Goal: Task Accomplishment & Management: Use online tool/utility

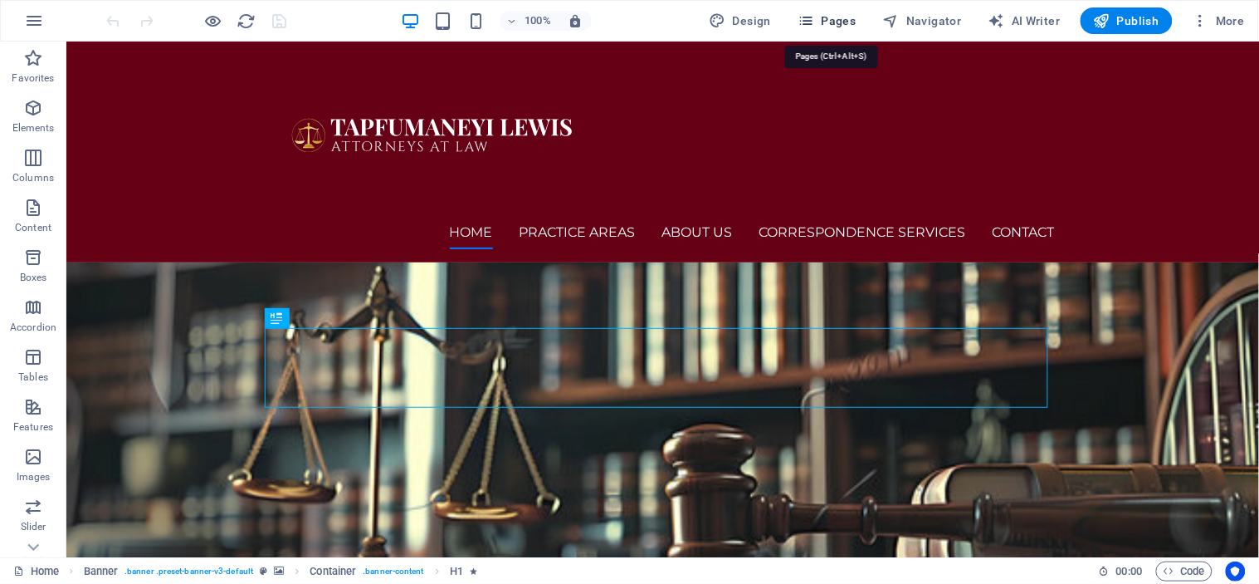
click at [836, 22] on span "Pages" at bounding box center [827, 20] width 58 height 17
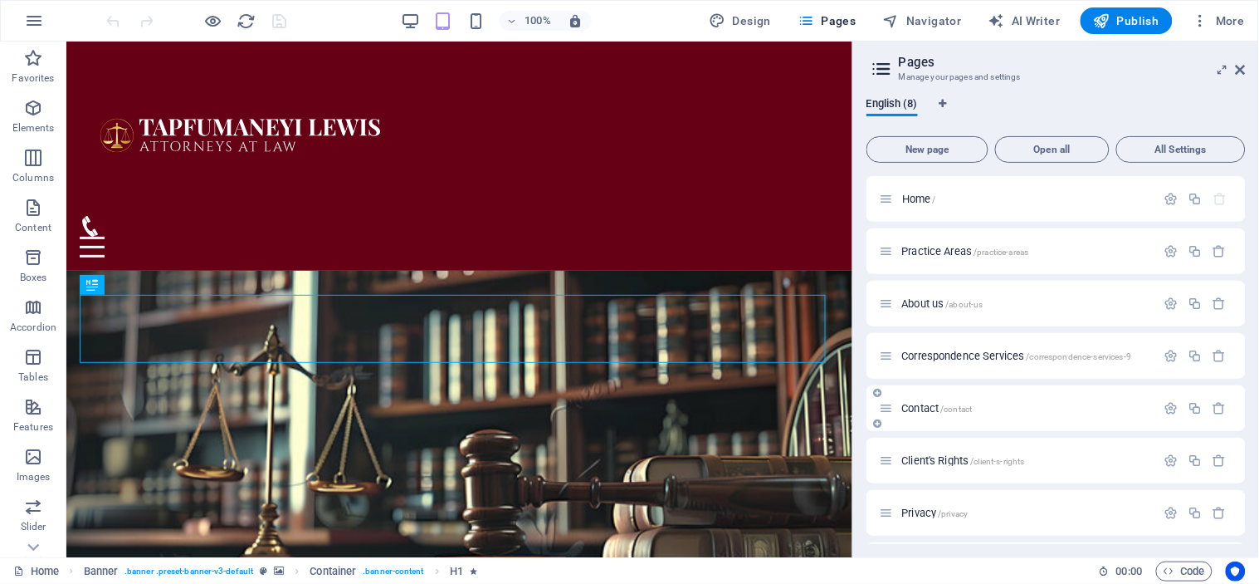
click at [921, 408] on span "Contact /contact" at bounding box center [937, 408] width 71 height 12
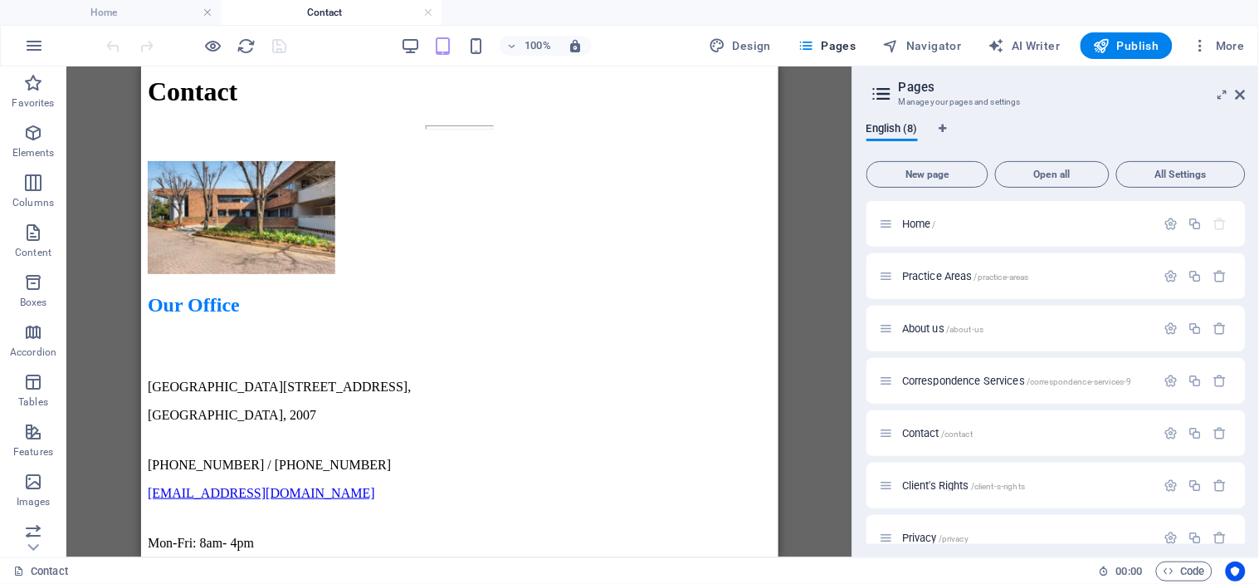
scroll to position [1346, 0]
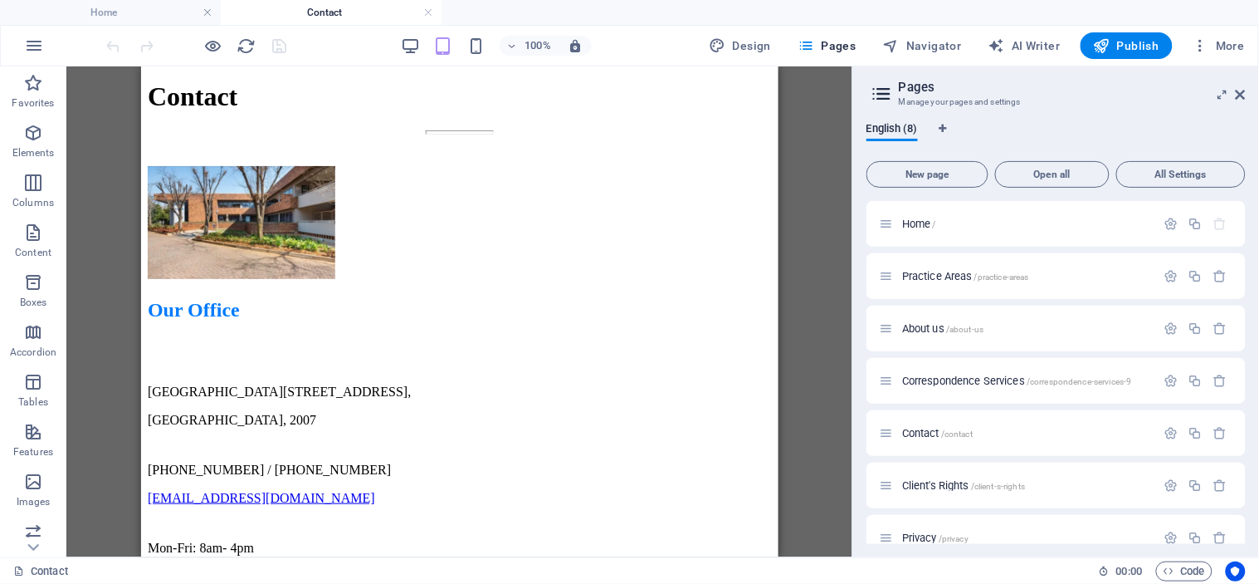
drag, startPoint x: 767, startPoint y: 124, endPoint x: 921, endPoint y: 462, distance: 371.1
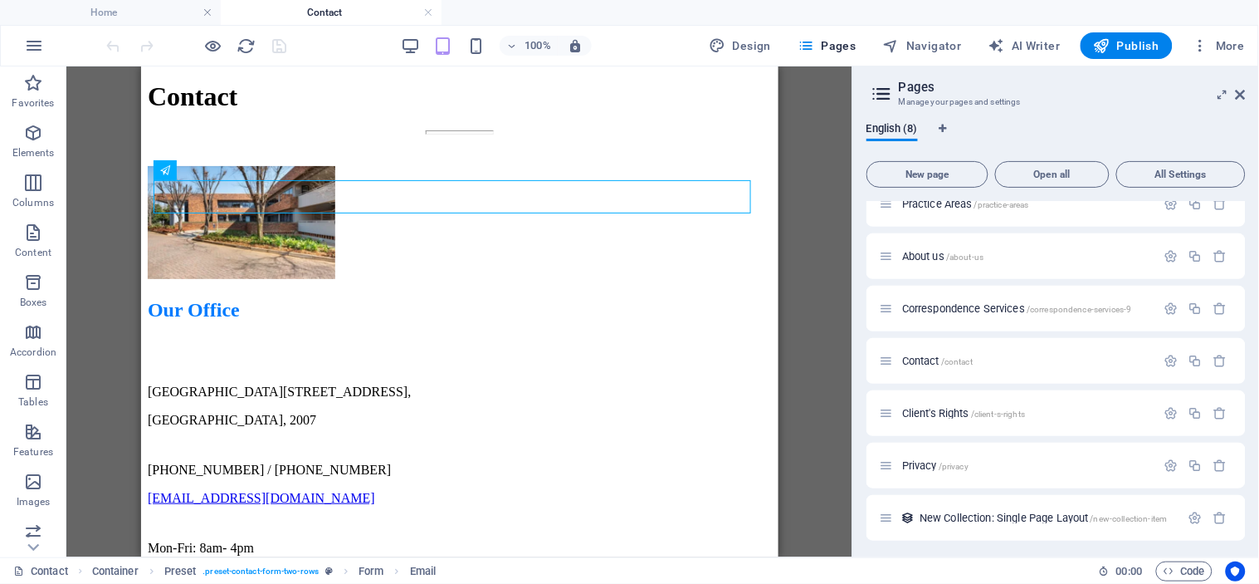
scroll to position [75, 0]
click at [1173, 354] on icon "button" at bounding box center [1172, 358] width 14 height 14
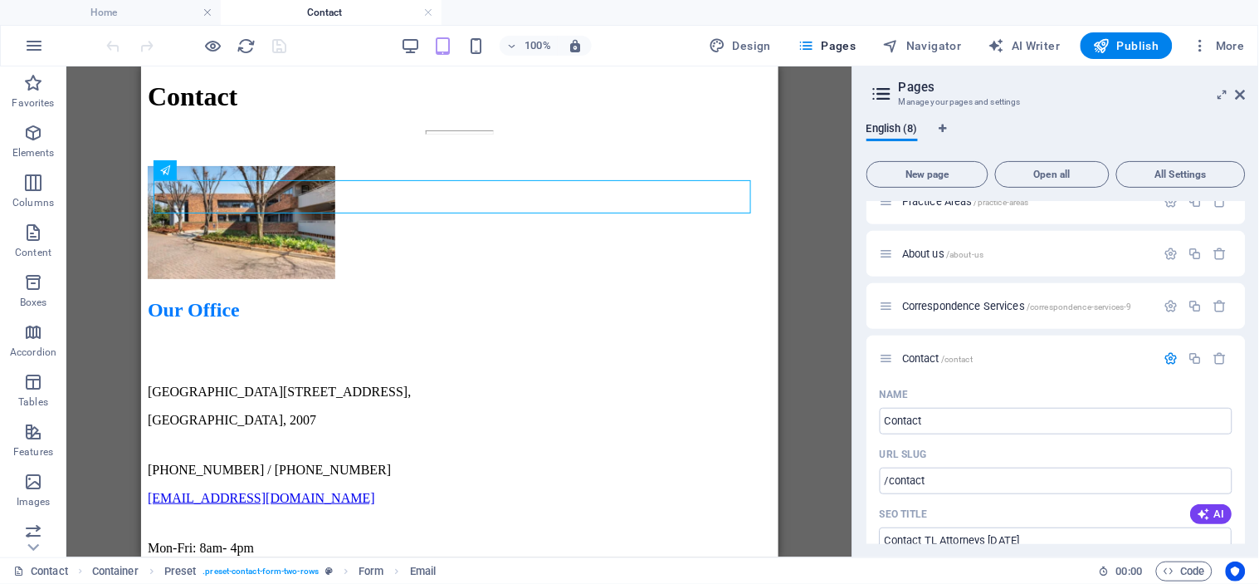
drag, startPoint x: 1242, startPoint y: 263, endPoint x: 1243, endPoint y: 283, distance: 20.0
click at [1243, 283] on div "Home / Practice Areas /practice-areas About us /about-us Correspondence Service…" at bounding box center [1056, 372] width 379 height 343
click at [1173, 357] on icon "button" at bounding box center [1172, 361] width 14 height 14
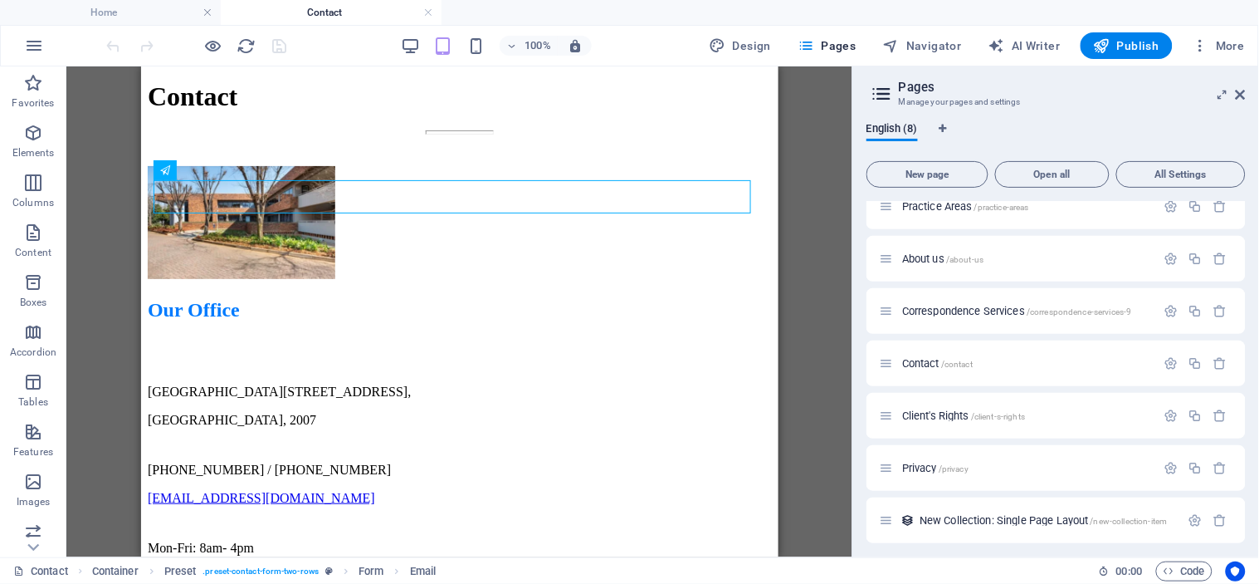
scroll to position [75, 0]
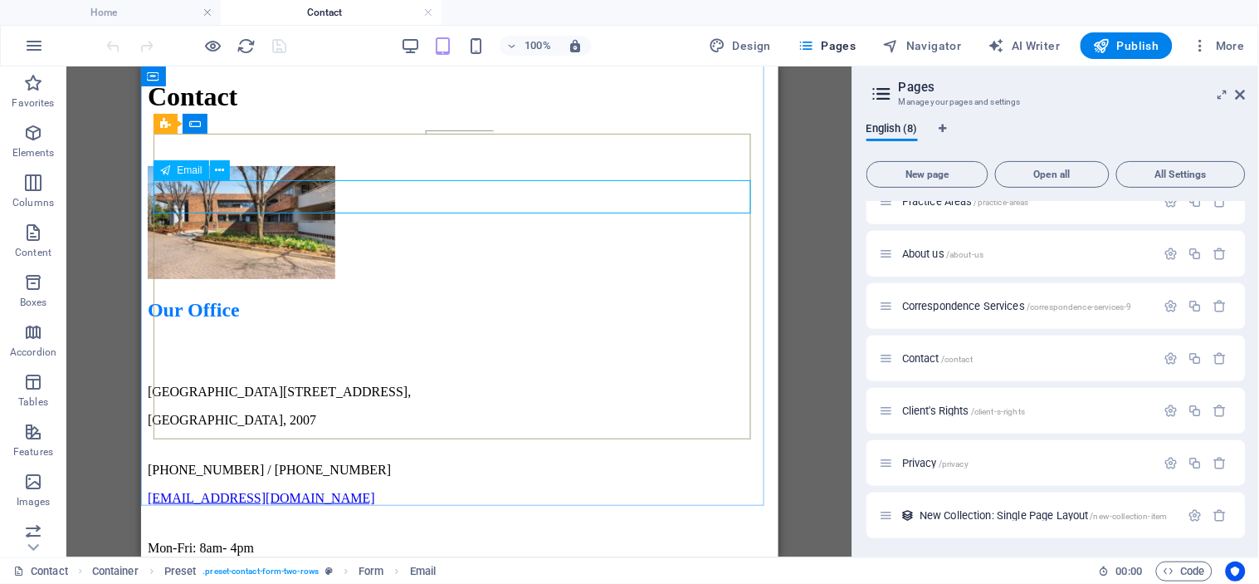
click at [183, 175] on div "Email" at bounding box center [181, 170] width 55 height 20
click at [224, 172] on icon at bounding box center [219, 170] width 9 height 17
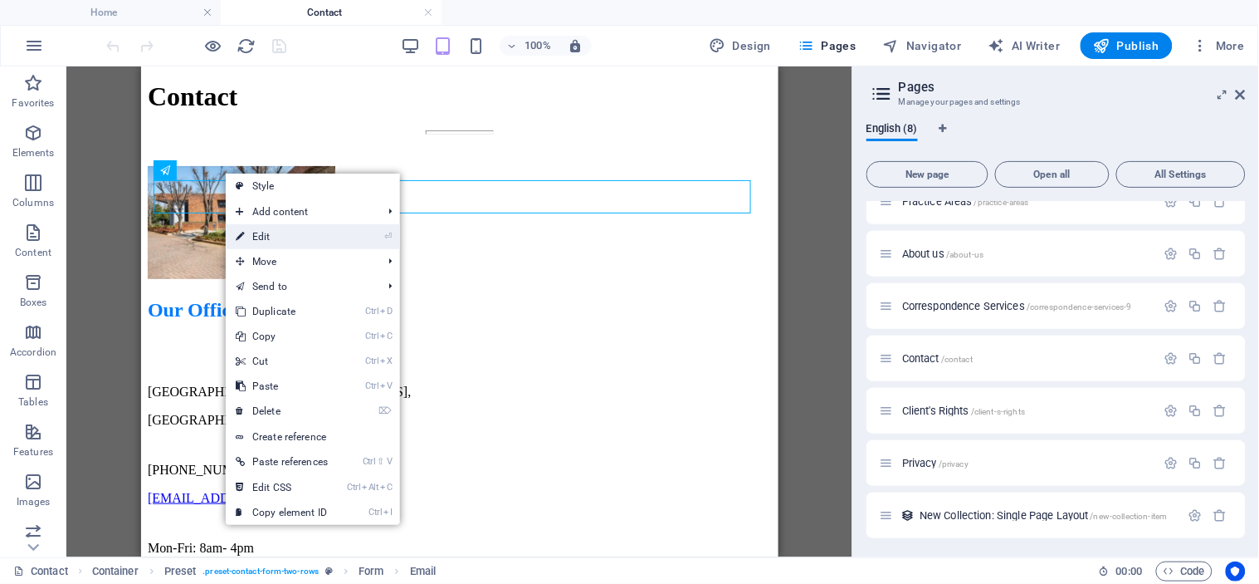
click at [263, 232] on link "⏎ Edit" at bounding box center [282, 236] width 112 height 25
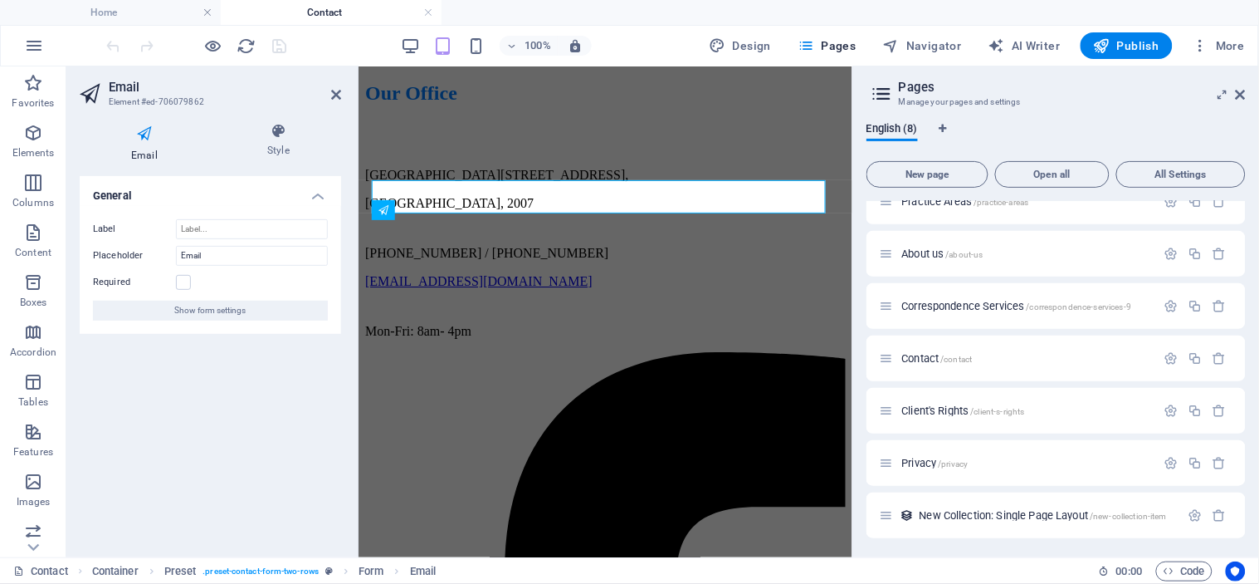
scroll to position [1259, 0]
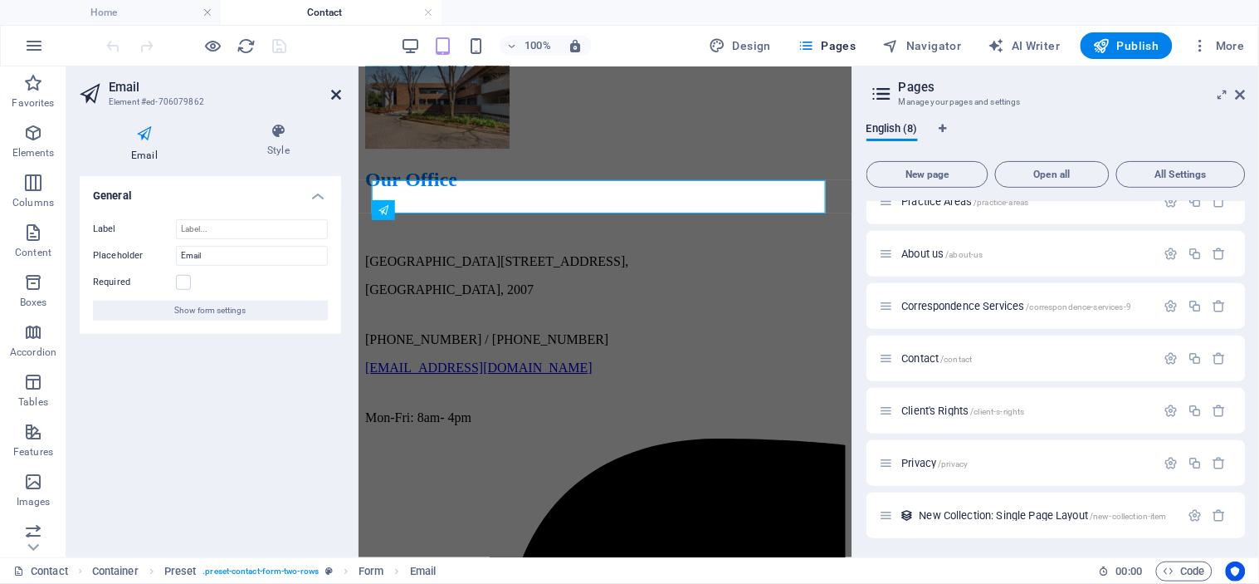
click at [335, 93] on icon at bounding box center [336, 94] width 10 height 13
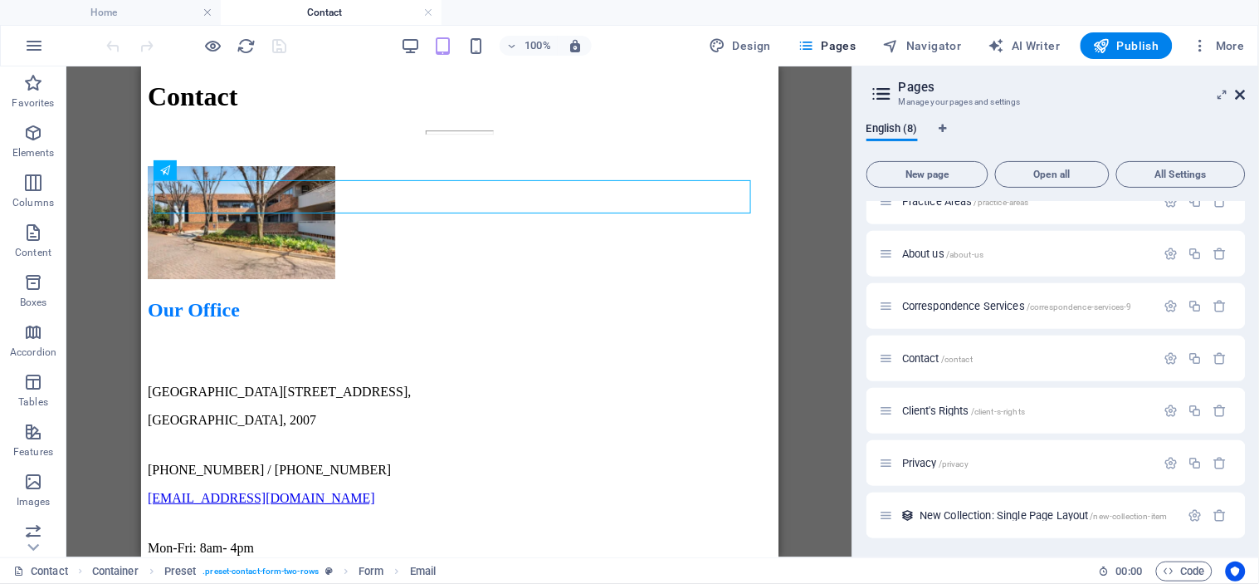
click at [1239, 90] on icon at bounding box center [1241, 94] width 10 height 13
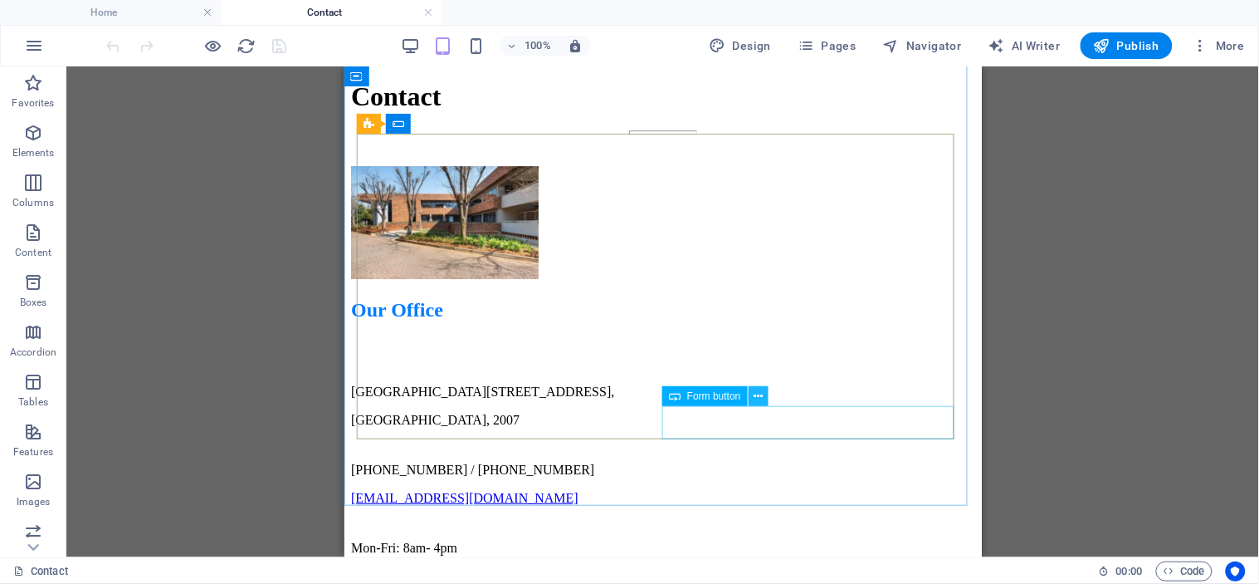
click at [761, 391] on icon at bounding box center [758, 396] width 9 height 17
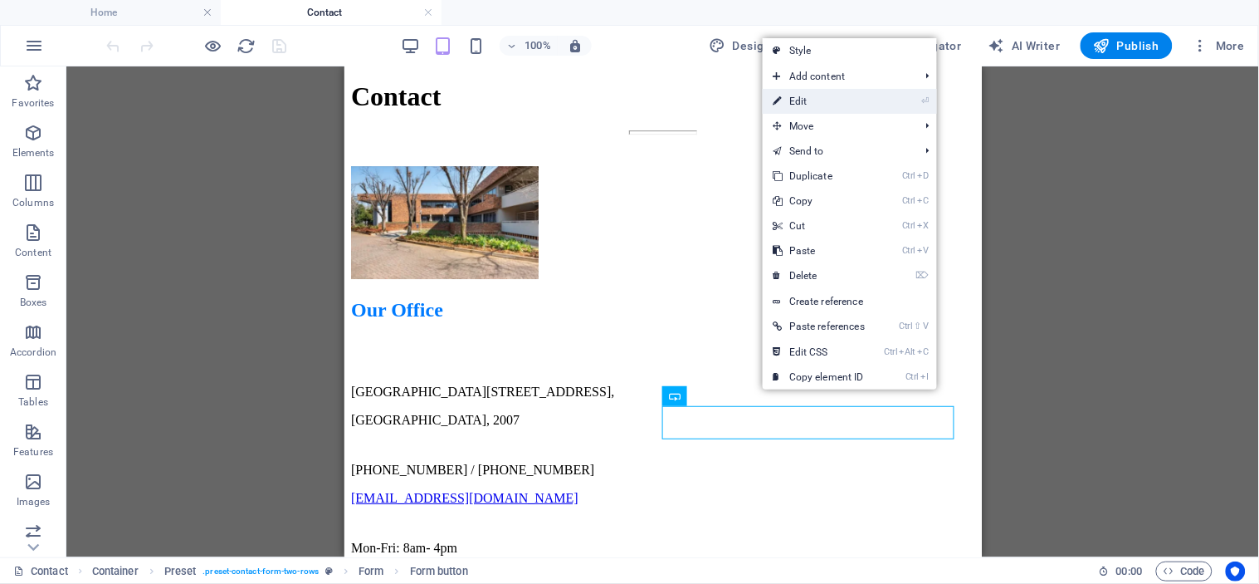
click at [803, 100] on link "⏎ Edit" at bounding box center [819, 101] width 112 height 25
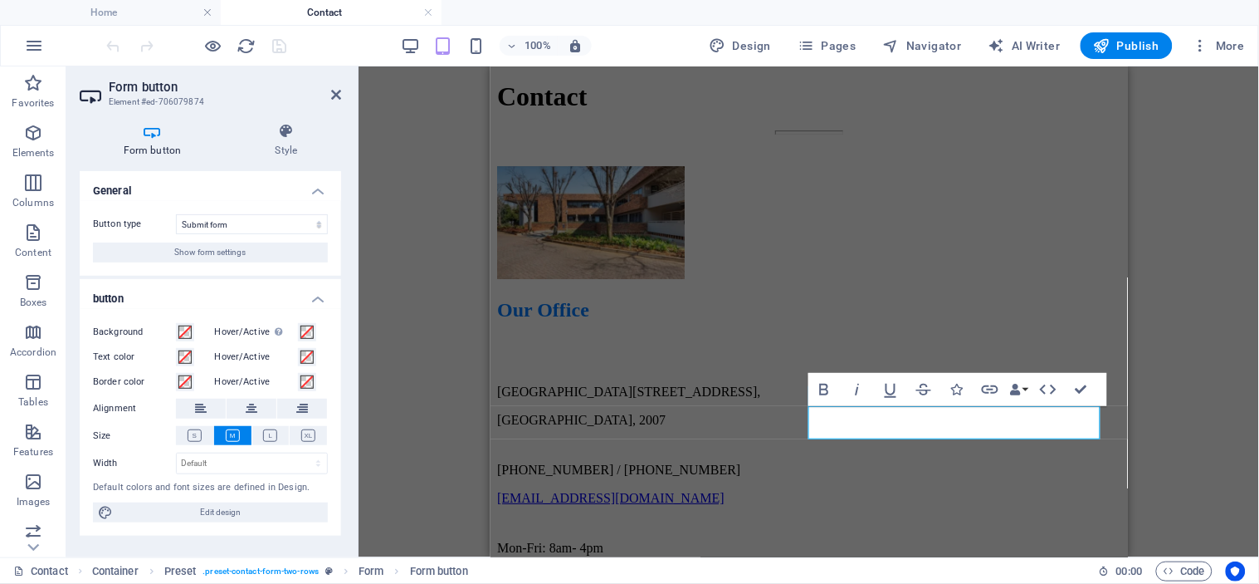
click at [345, 276] on div "Form button Style General Button type Submit form Reset form No action Show for…" at bounding box center [210, 333] width 288 height 447
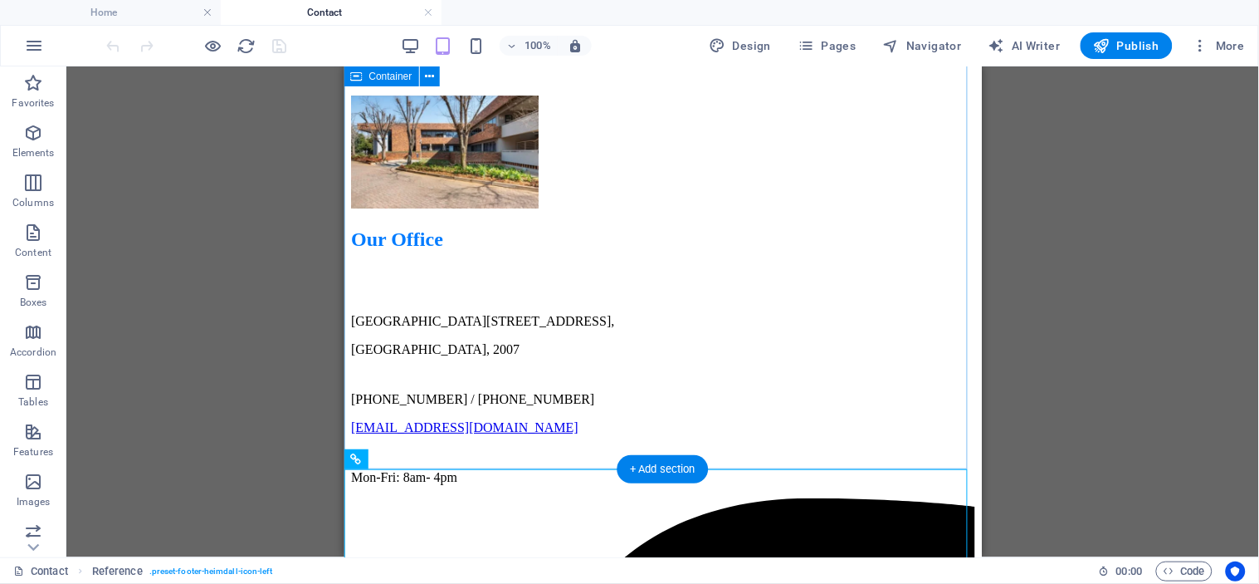
scroll to position [1419, 0]
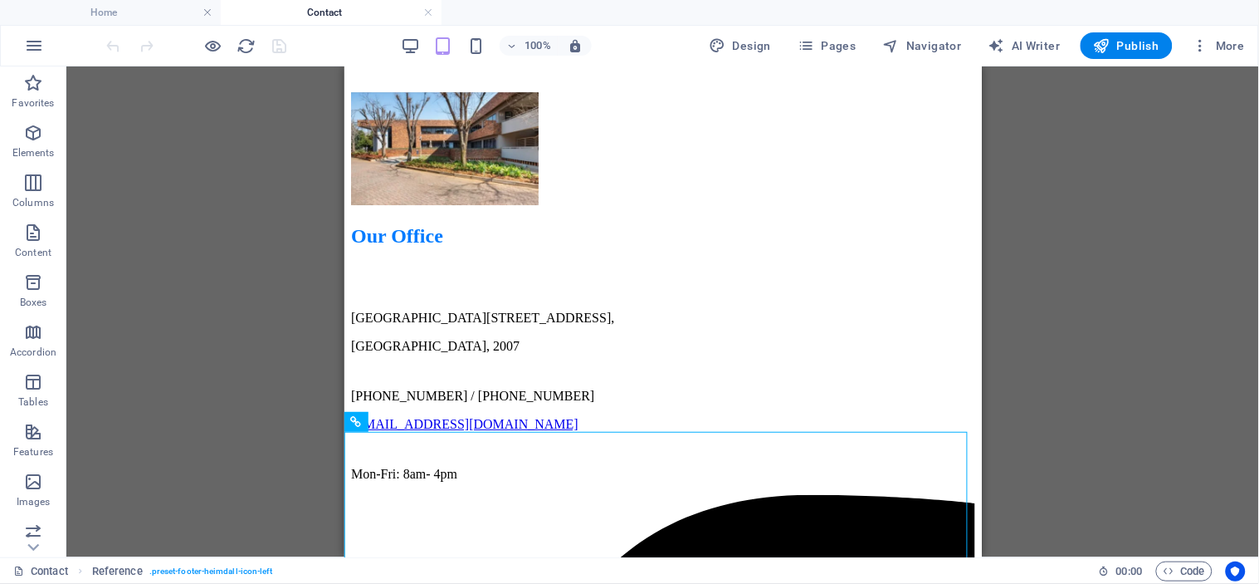
click at [1138, 218] on div "H1 Banner Container Preset Form Container Preset Textarea Email Preset Input Sp…" at bounding box center [662, 311] width 1193 height 491
click at [270, 228] on div "H1 Banner Container Preset Form Container Preset Textarea Email Preset Input Sp…" at bounding box center [662, 311] width 1193 height 491
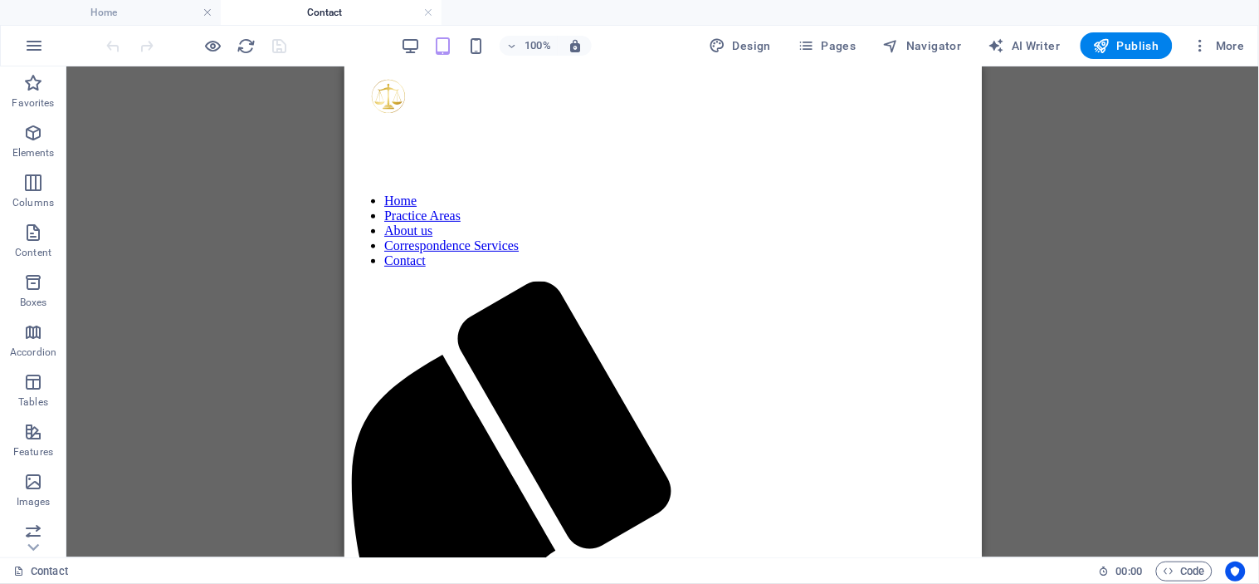
scroll to position [0, 0]
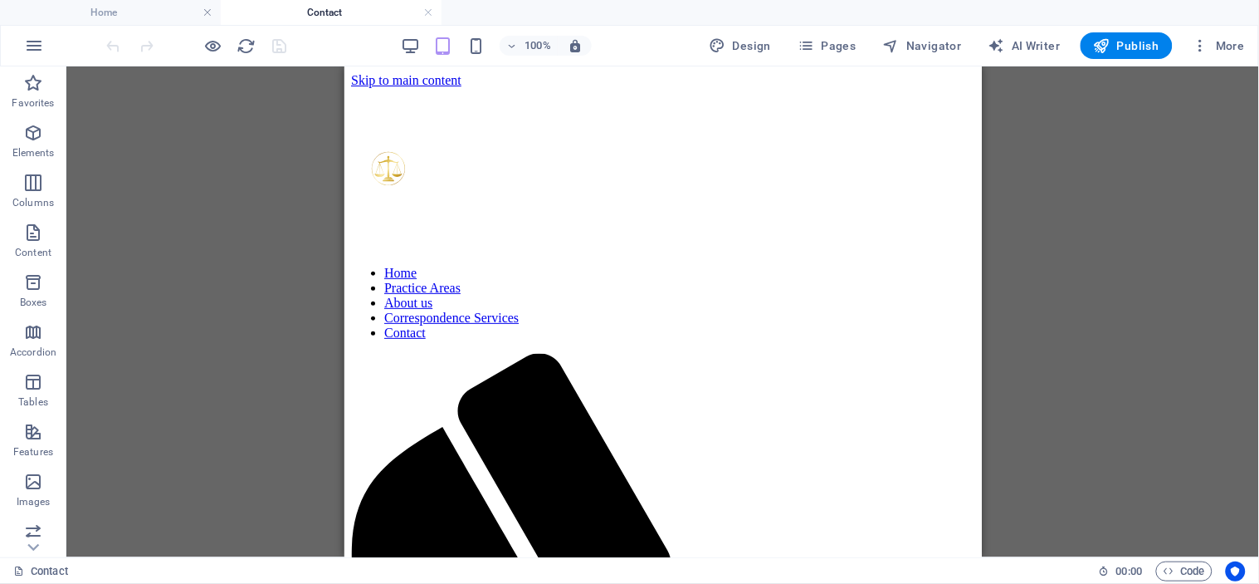
drag, startPoint x: 974, startPoint y: 126, endPoint x: 1374, endPoint y: 105, distance: 399.8
click at [1199, 46] on icon "button" at bounding box center [1201, 45] width 17 height 17
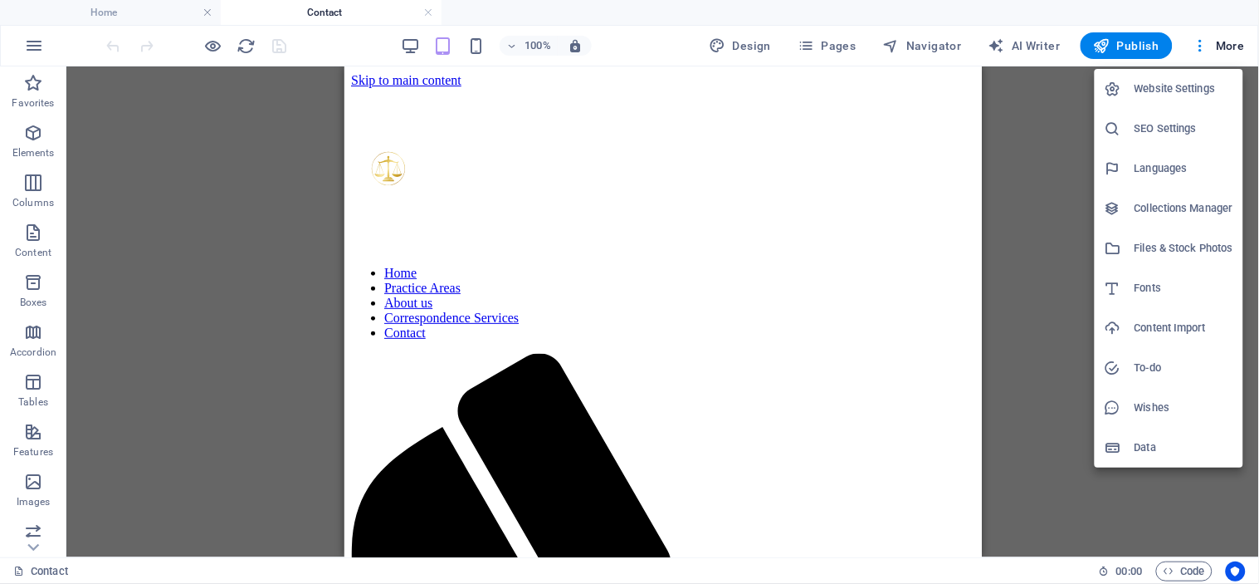
click at [1179, 87] on h6 "Website Settings" at bounding box center [1184, 89] width 99 height 20
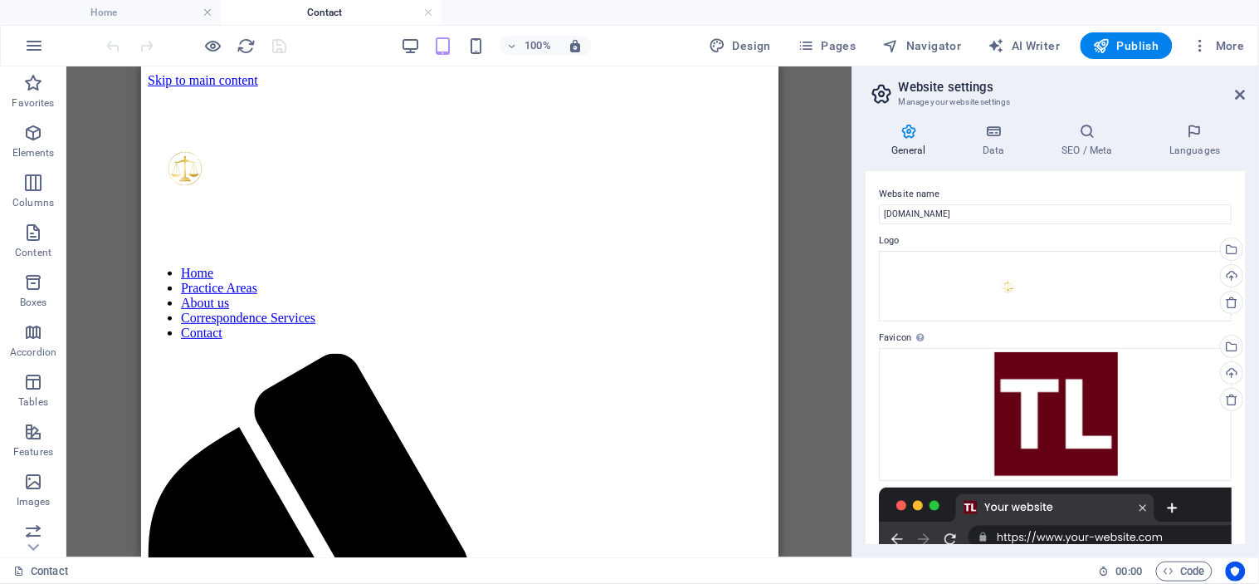
click at [1181, 237] on label "Logo" at bounding box center [1056, 241] width 353 height 20
click at [988, 138] on icon at bounding box center [994, 131] width 72 height 17
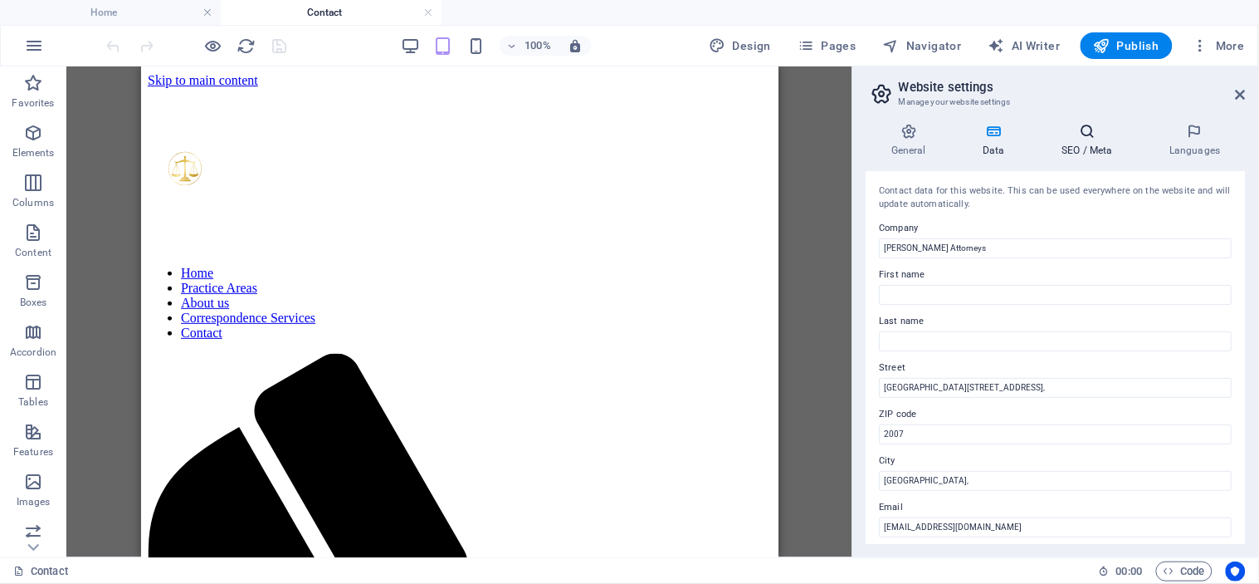
click at [1089, 139] on icon at bounding box center [1087, 131] width 101 height 17
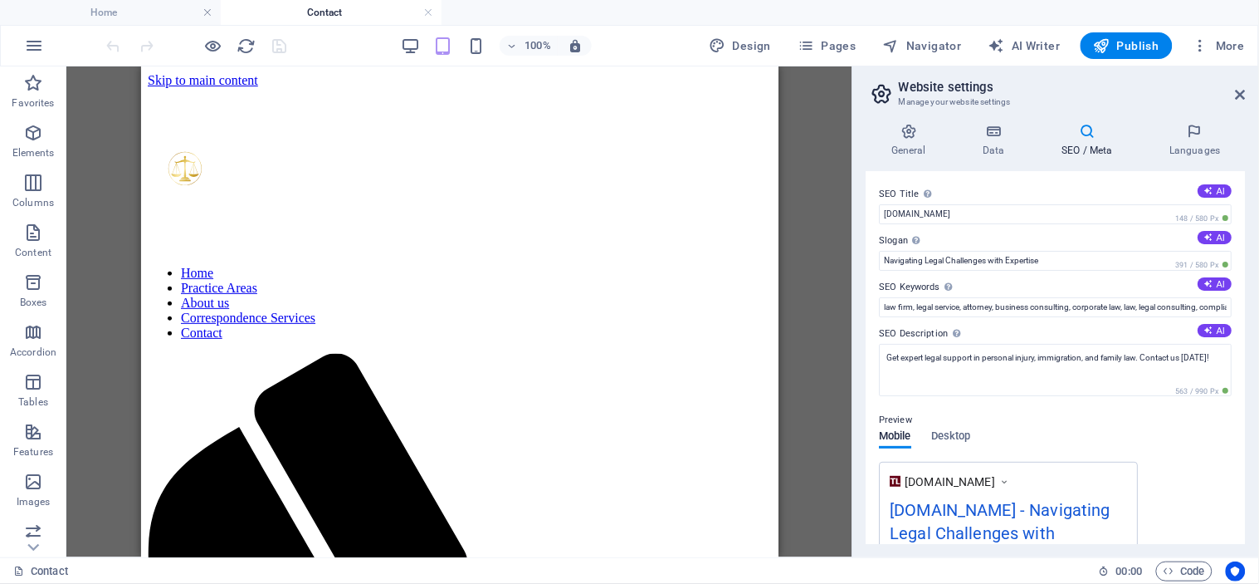
drag, startPoint x: 1242, startPoint y: 267, endPoint x: 1243, endPoint y: 327, distance: 59.8
click at [1243, 327] on div "SEO Title The title of your website - make it something that stands out in sear…" at bounding box center [1056, 357] width 379 height 373
click at [1196, 134] on icon at bounding box center [1195, 131] width 101 height 17
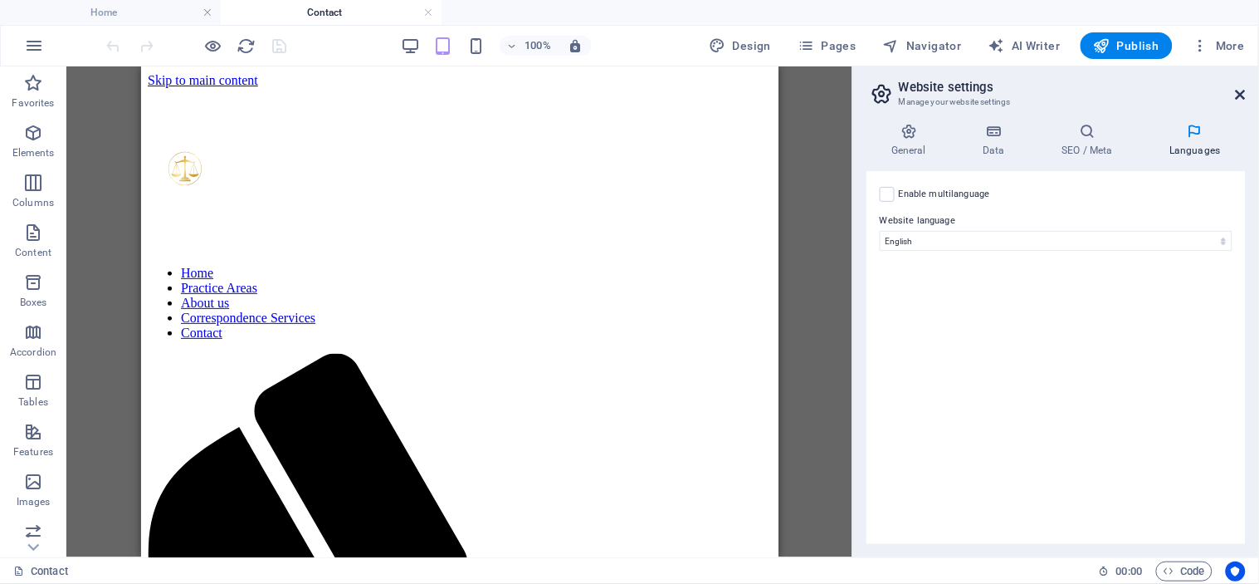
click at [1242, 93] on icon at bounding box center [1241, 94] width 10 height 13
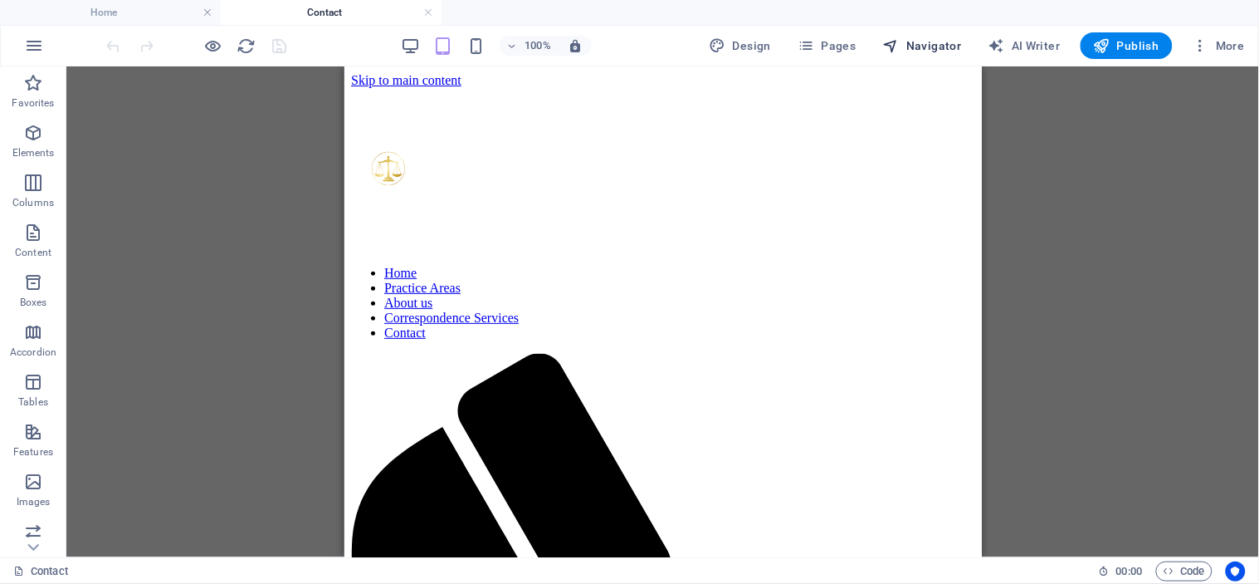
click at [925, 42] on span "Navigator" at bounding box center [922, 45] width 79 height 17
select select "13723878-en"
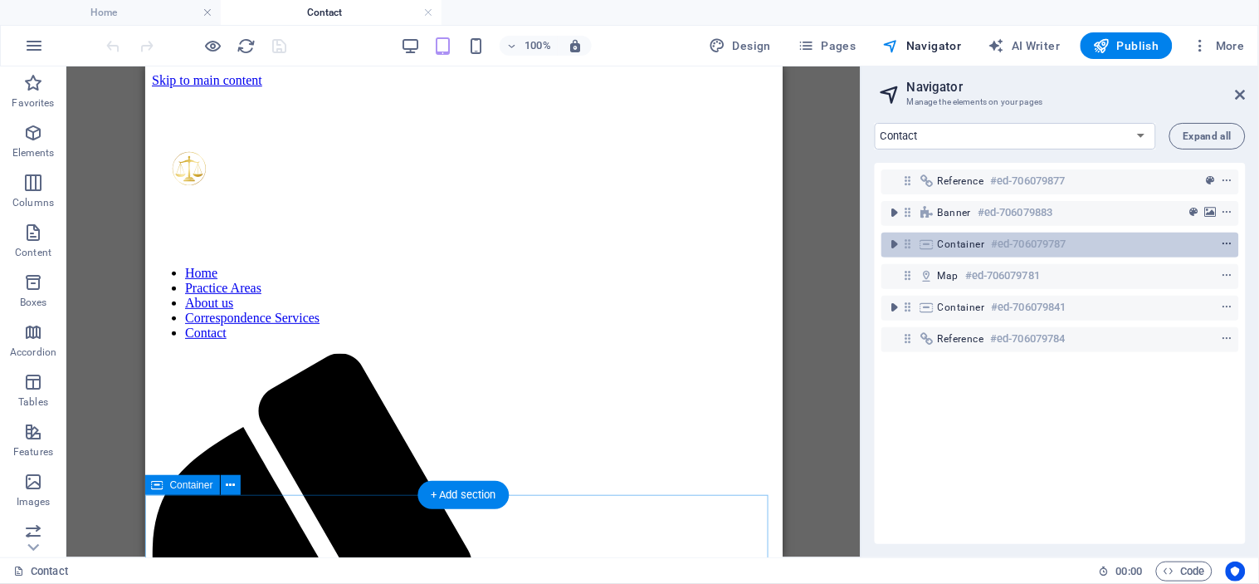
click at [1226, 244] on icon "context-menu" at bounding box center [1228, 244] width 12 height 12
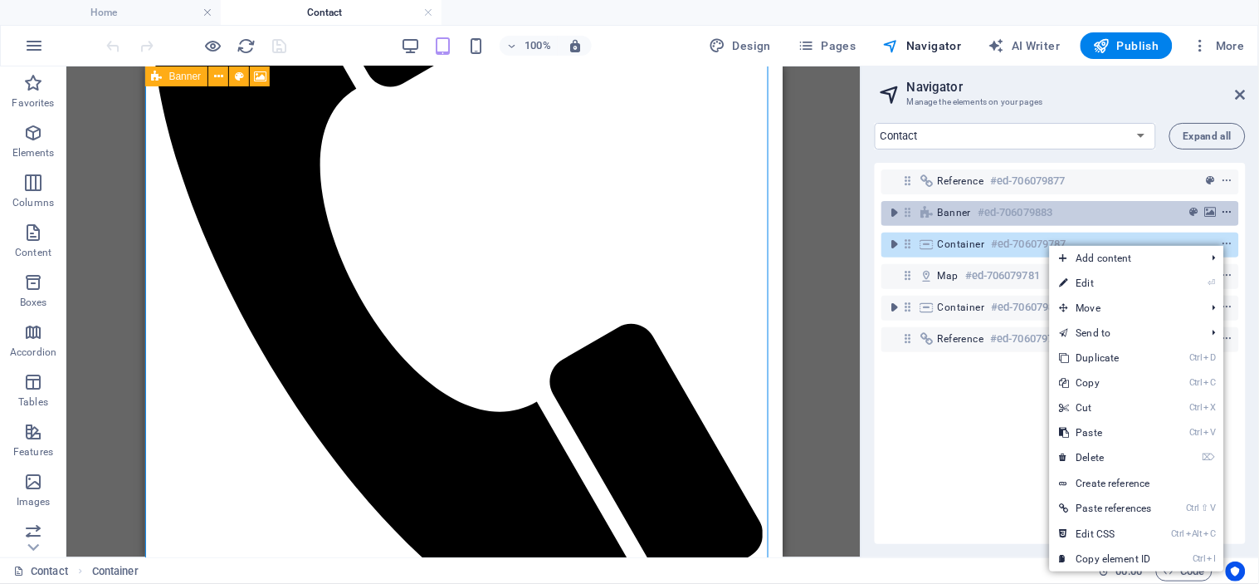
click at [1224, 212] on icon "context-menu" at bounding box center [1228, 213] width 12 height 12
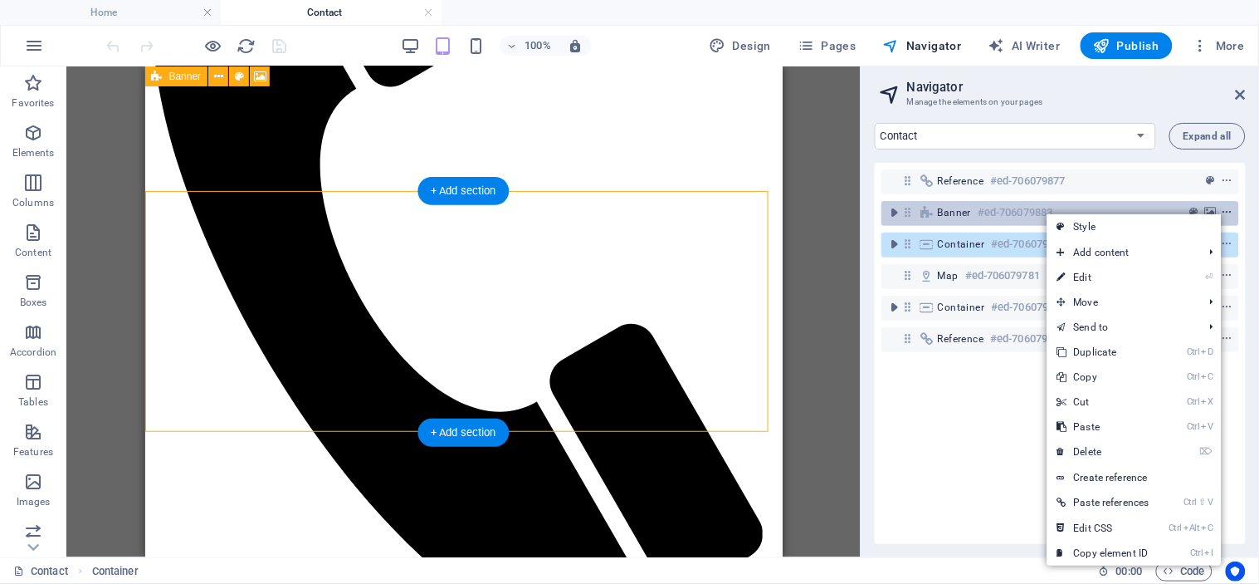
scroll to position [62, 0]
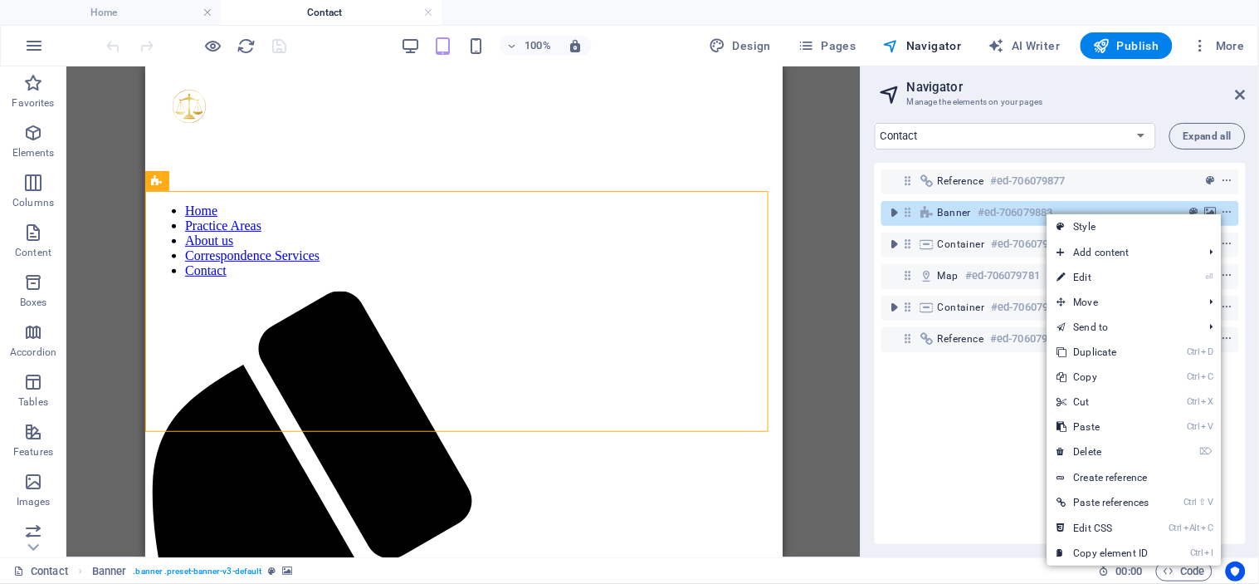
click at [1253, 213] on div "Home Practice Areas About us Correspondence Services Contact Client's Rights Pr…" at bounding box center [1061, 333] width 398 height 447
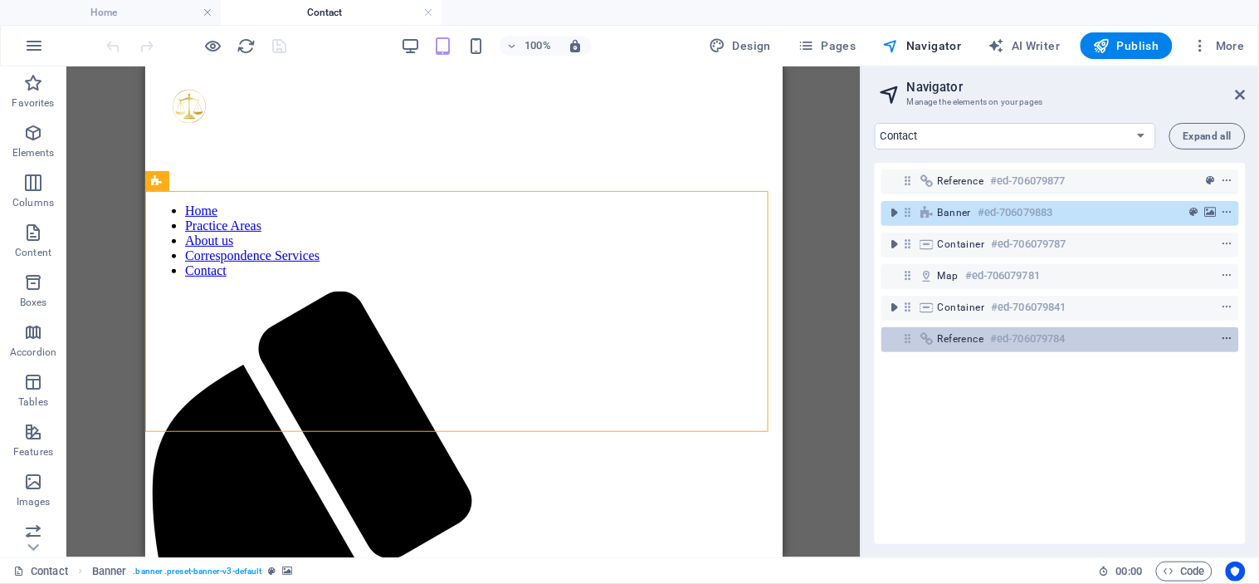
click at [1224, 340] on icon "context-menu" at bounding box center [1228, 339] width 12 height 12
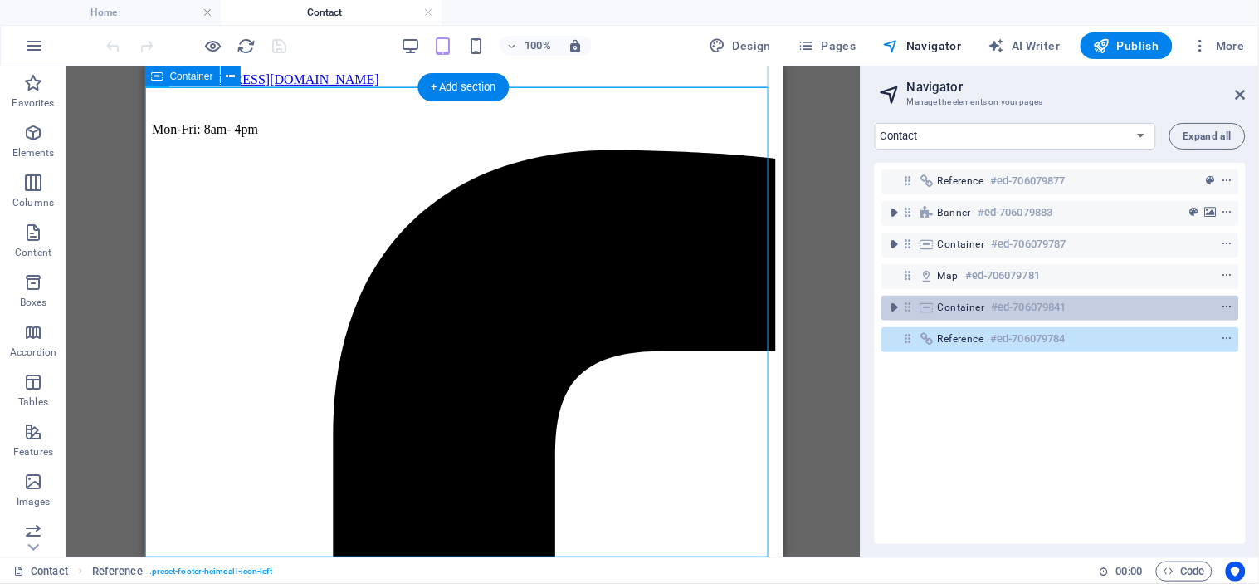
click at [1226, 307] on icon "context-menu" at bounding box center [1228, 307] width 12 height 12
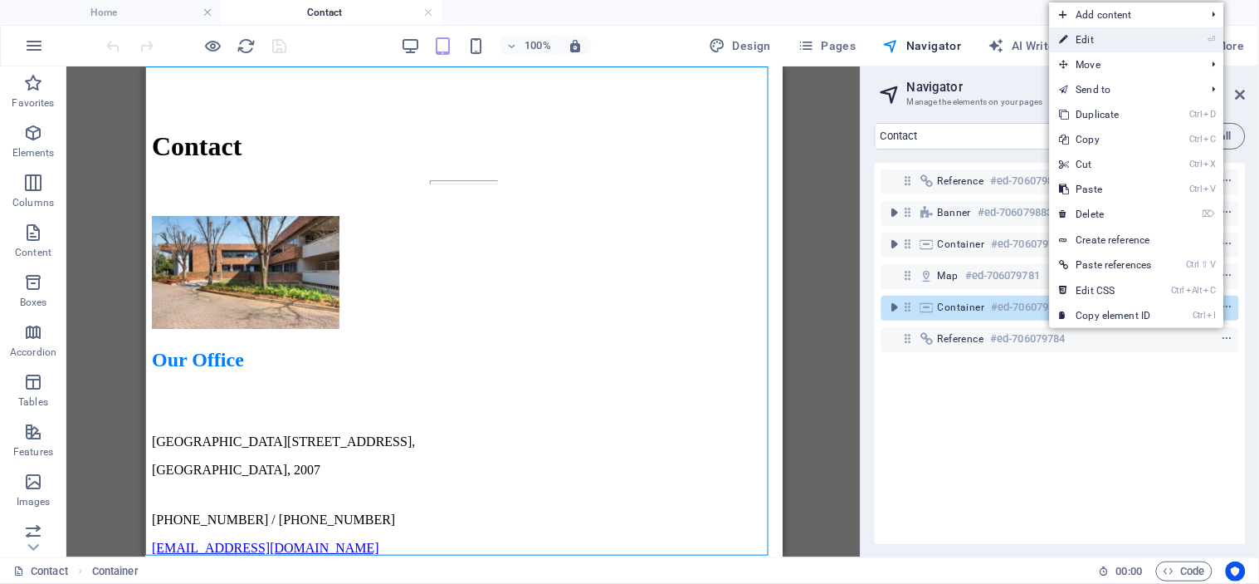
click at [1106, 37] on link "⏎ Edit" at bounding box center [1106, 39] width 112 height 25
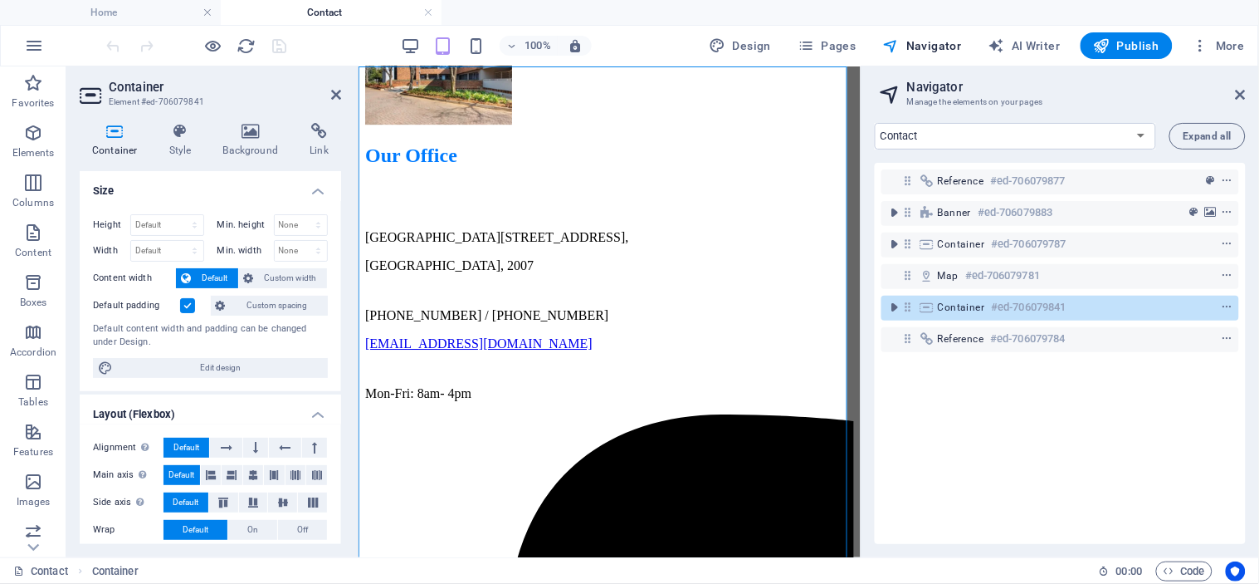
scroll to position [1214, 0]
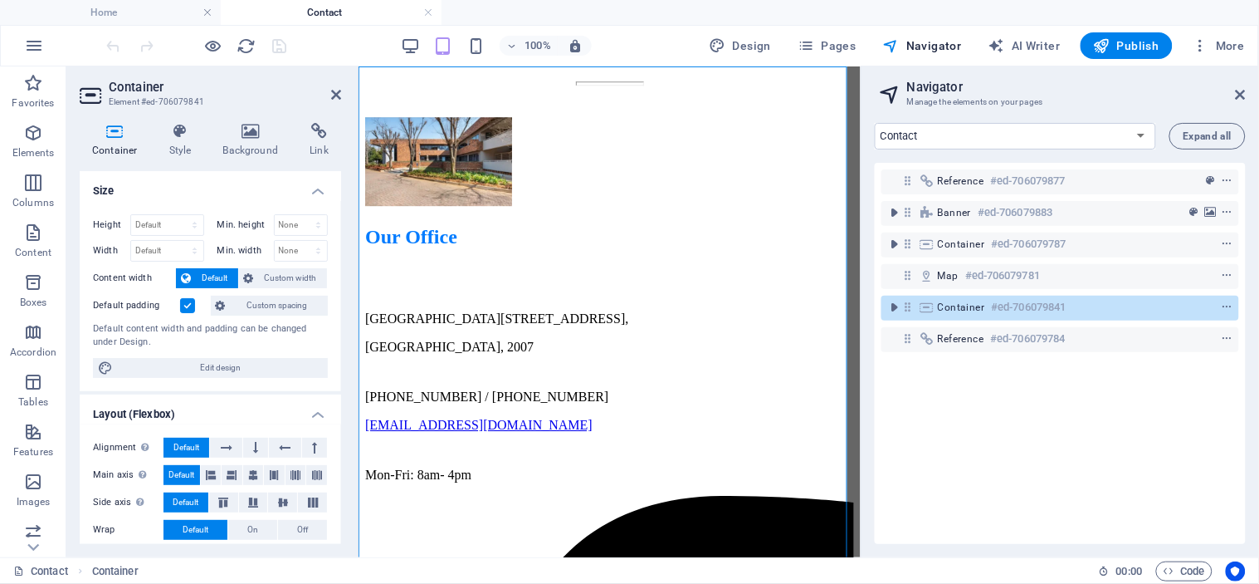
drag, startPoint x: 336, startPoint y: 279, endPoint x: 343, endPoint y: 322, distance: 43.7
click at [343, 322] on div "Container Style Background Link Size Height Default px rem % vh vw Min. height …" at bounding box center [210, 333] width 288 height 447
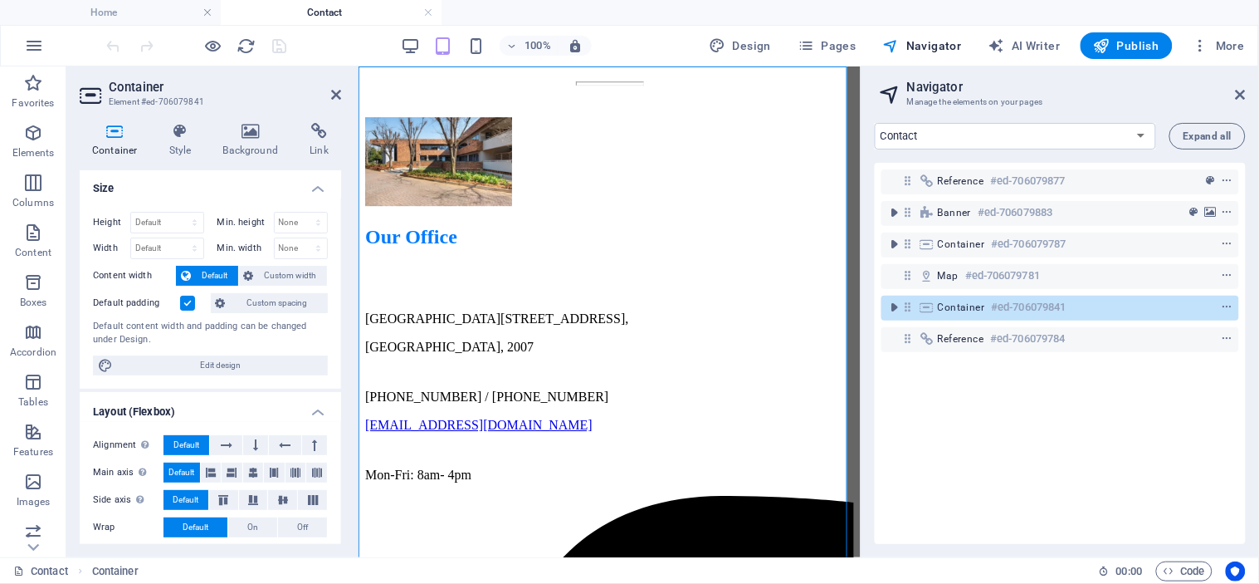
scroll to position [0, 0]
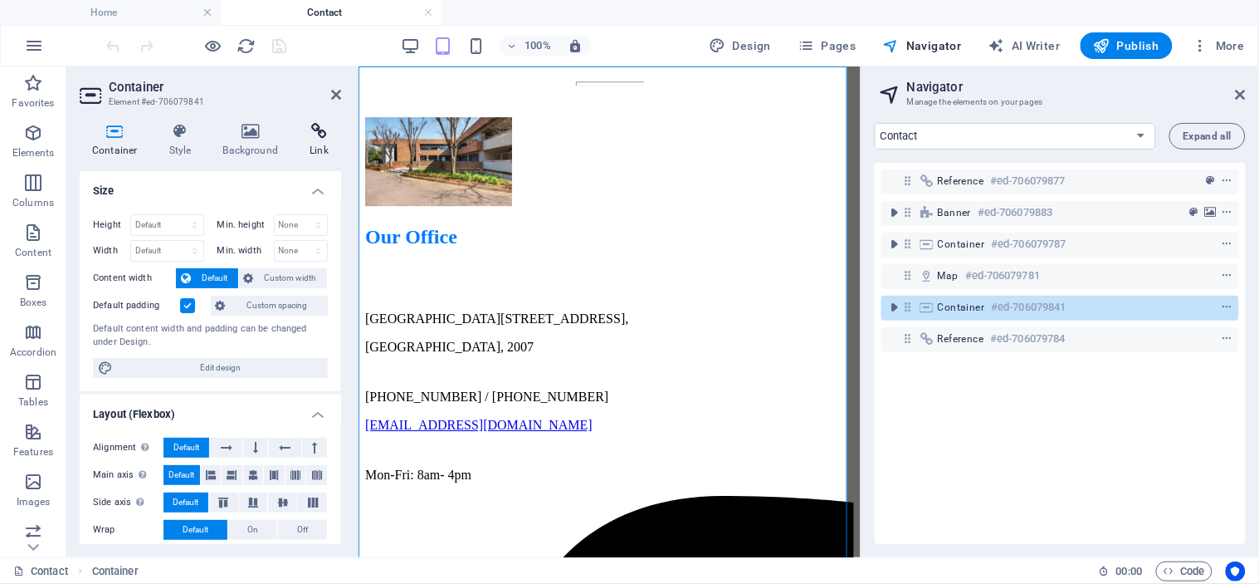
click at [322, 137] on icon at bounding box center [319, 131] width 44 height 17
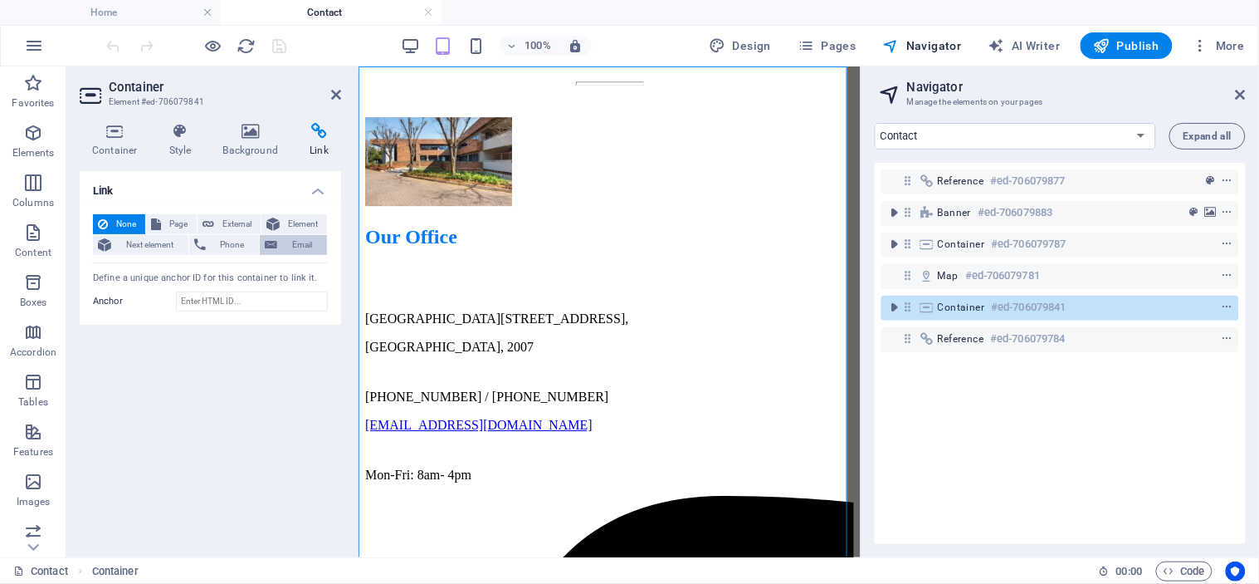
click at [288, 242] on span "Email" at bounding box center [302, 245] width 40 height 20
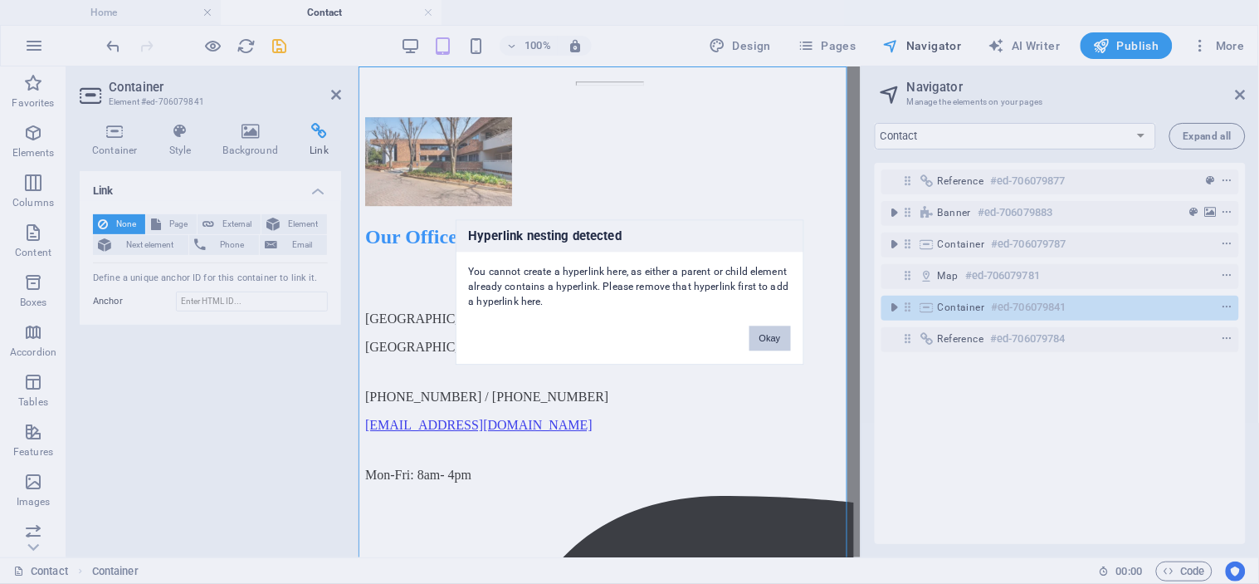
click at [778, 335] on button "Okay" at bounding box center [771, 337] width 42 height 25
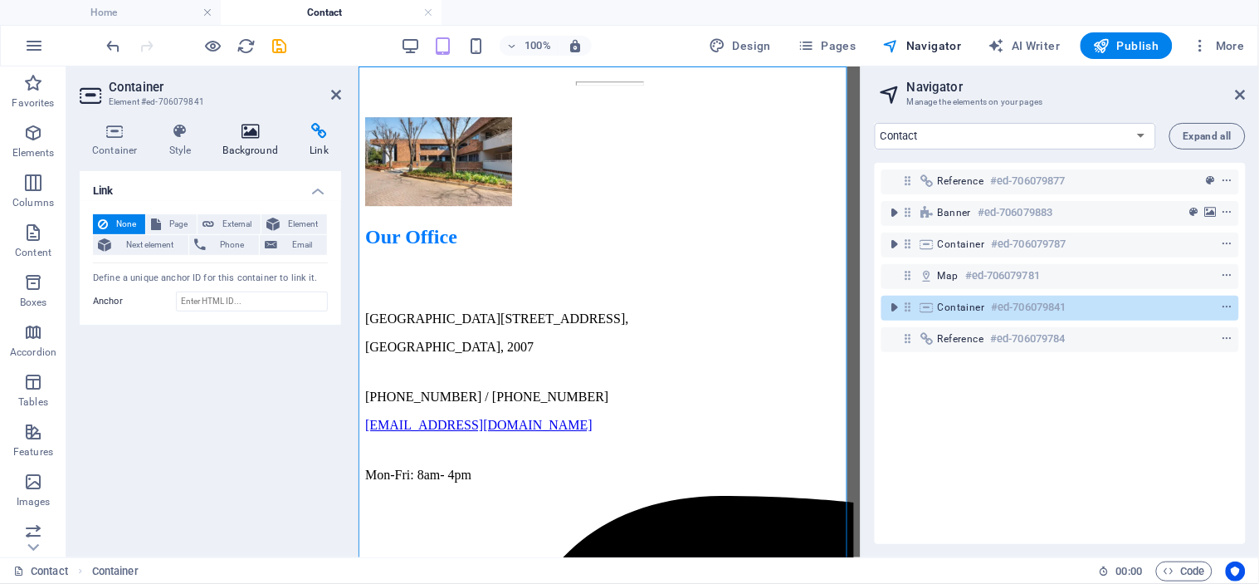
click at [247, 141] on h4 "Background" at bounding box center [254, 140] width 87 height 35
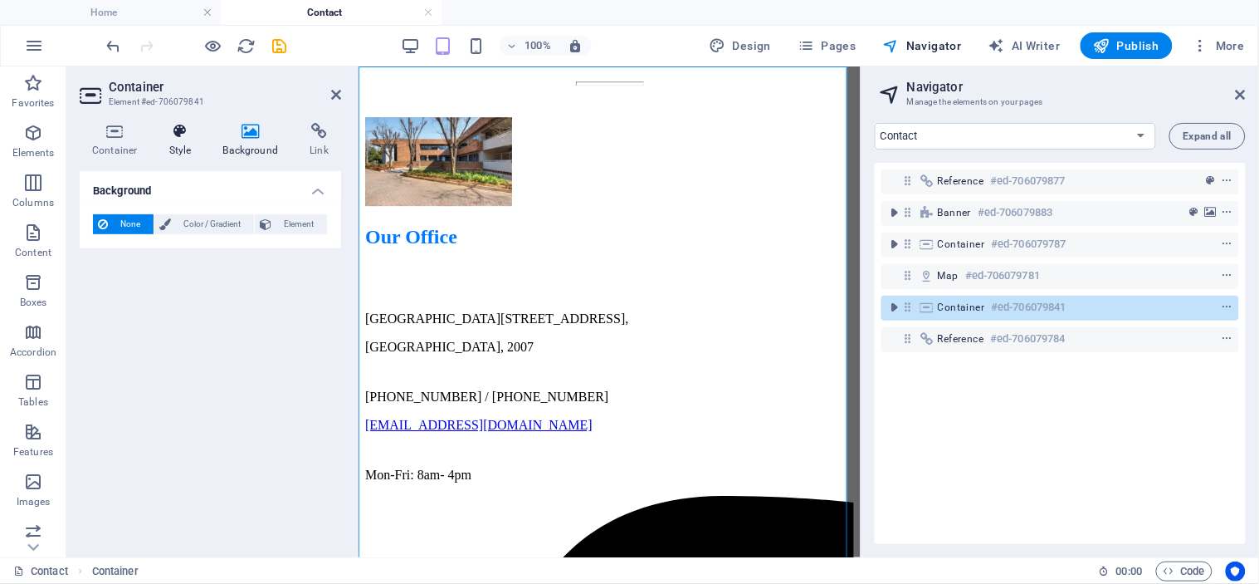
click at [189, 143] on h4 "Style" at bounding box center [184, 140] width 54 height 35
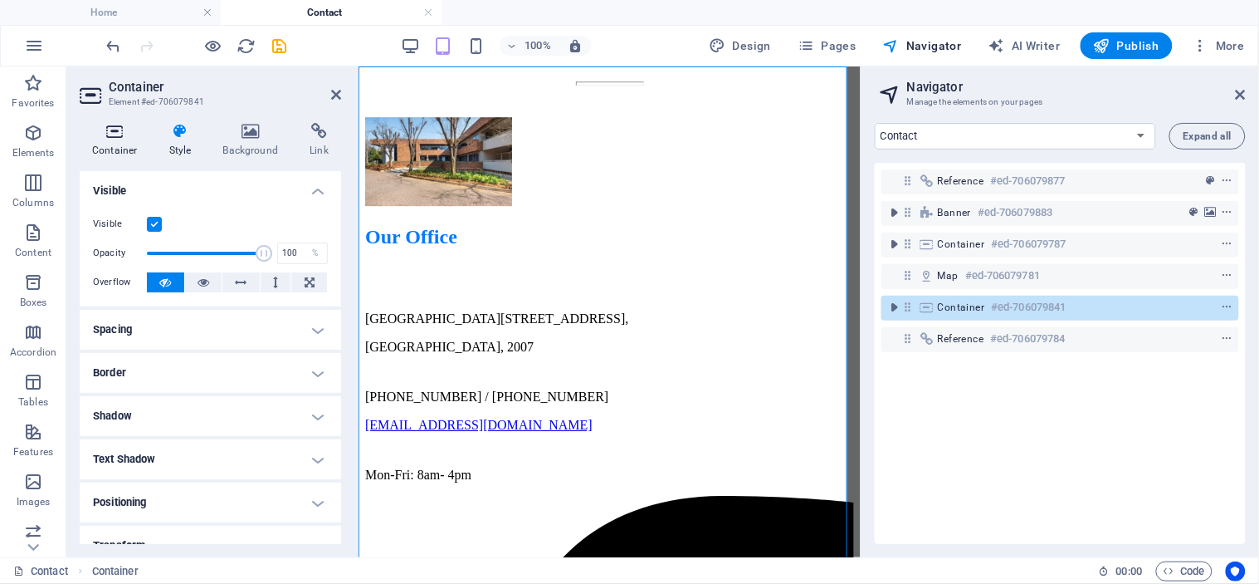
click at [118, 131] on icon at bounding box center [115, 131] width 71 height 17
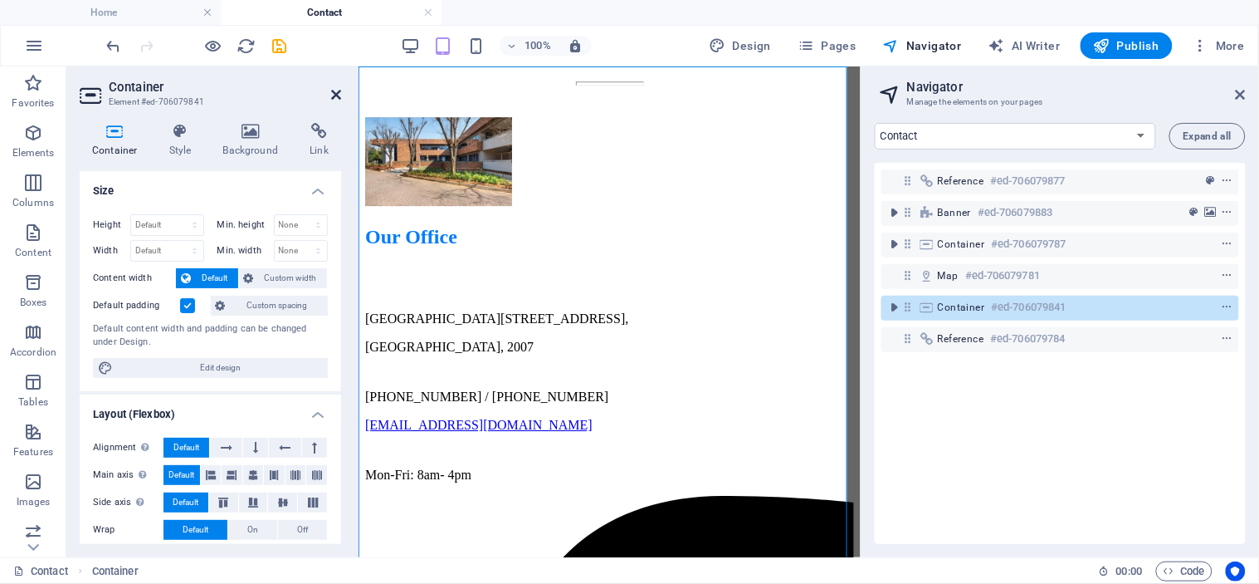
click at [332, 89] on icon at bounding box center [336, 94] width 10 height 13
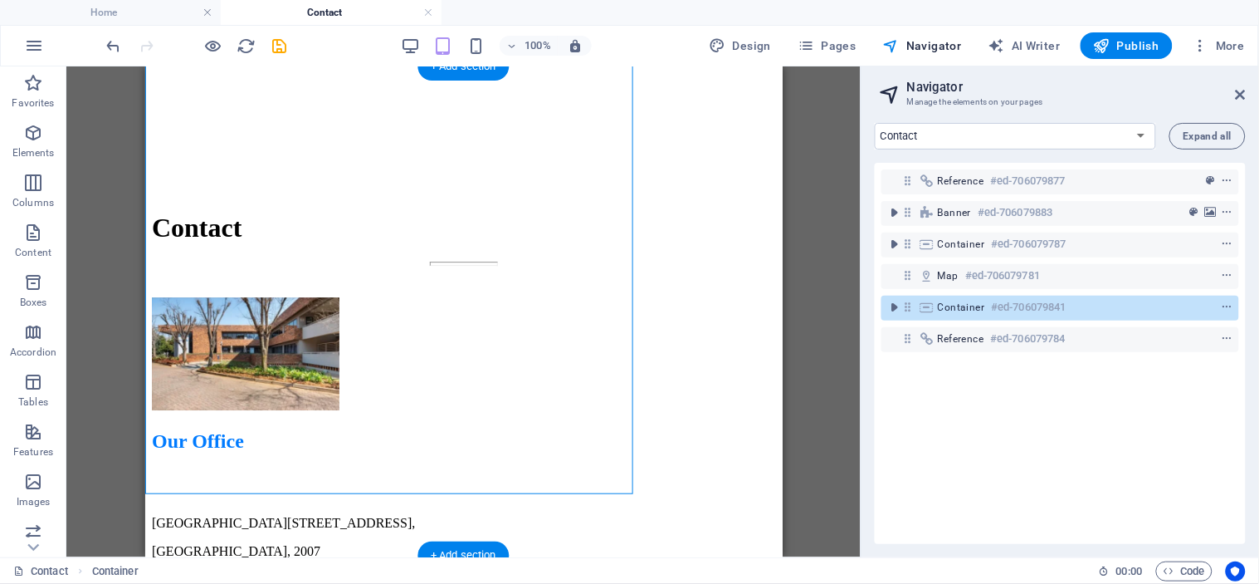
scroll to position [1296, 0]
